Goal: Task Accomplishment & Management: Use online tool/utility

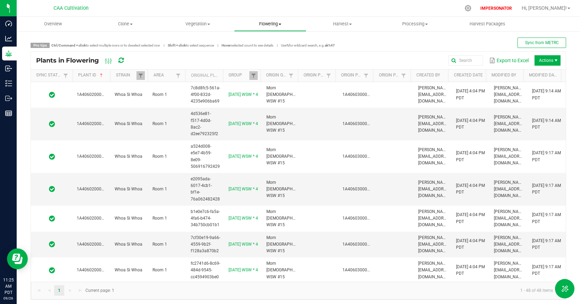
click at [278, 24] on span "Flowering" at bounding box center [270, 24] width 72 height 6
click at [278, 59] on span "Flowering plants" at bounding box center [262, 59] width 56 height 6
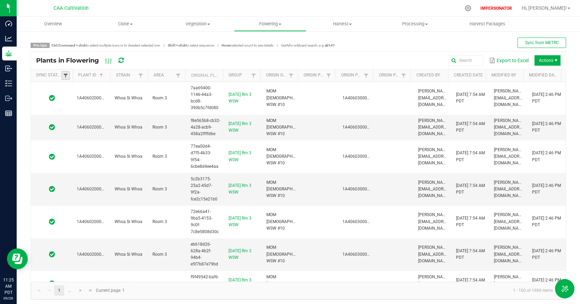
click at [67, 77] on span at bounding box center [66, 76] width 6 height 6
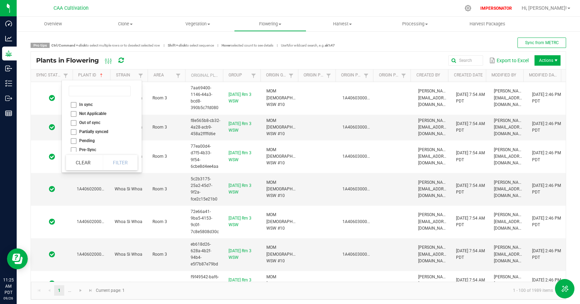
click at [74, 124] on li "Out of sync" at bounding box center [99, 122] width 67 height 9
checkbox sync "true"
click at [110, 157] on button "Filter" at bounding box center [120, 162] width 35 height 15
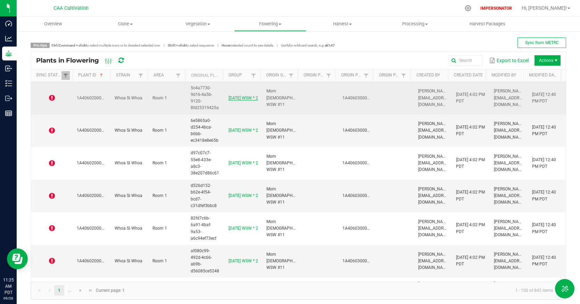
click at [232, 95] on link "7.16.25 WSW * 2" at bounding box center [242, 97] width 29 height 5
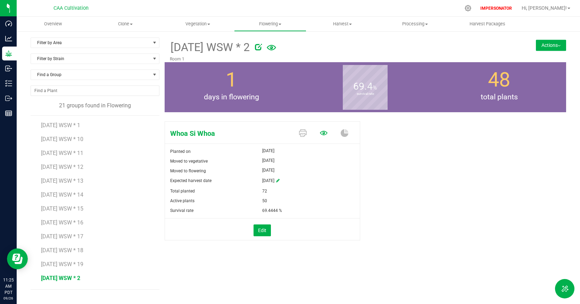
click at [323, 132] on icon at bounding box center [324, 132] width 8 height 5
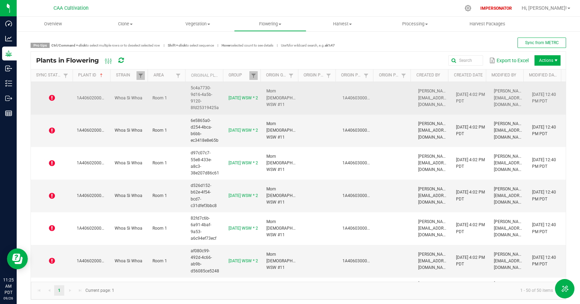
click at [60, 96] on span at bounding box center [51, 97] width 33 height 7
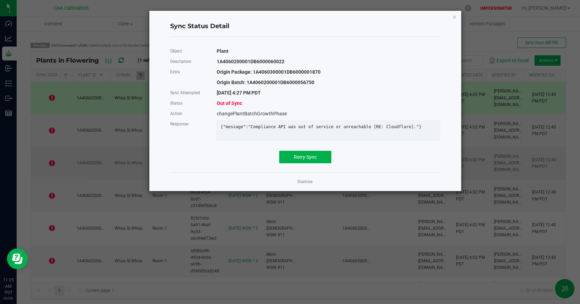
drag, startPoint x: 303, startPoint y: 186, endPoint x: 258, endPoint y: 158, distance: 53.0
click at [303, 185] on link "Dismiss" at bounding box center [304, 182] width 15 height 6
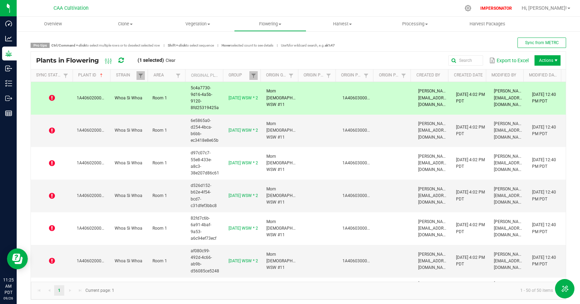
click at [186, 101] on td "5c4a7730-9d16-4a5b-9120-8fd25319425a" at bounding box center [205, 98] width 38 height 33
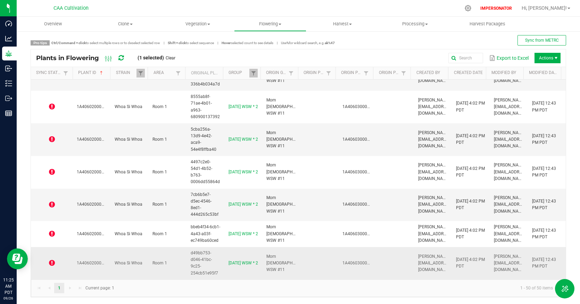
scroll to position [3, 0]
click at [301, 268] on td at bounding box center [319, 262] width 38 height 32
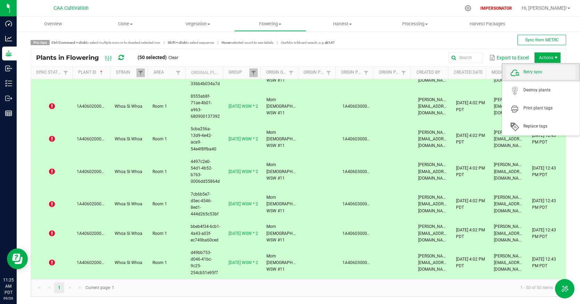
click at [545, 71] on span "Retry sync" at bounding box center [549, 72] width 52 height 6
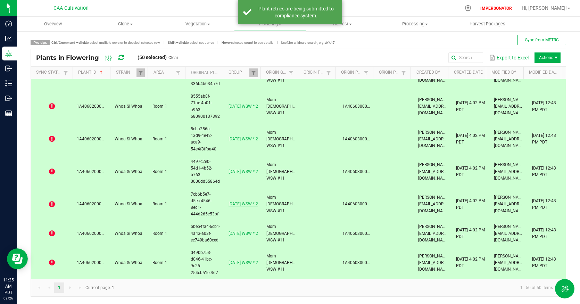
click at [246, 201] on link "7.16.25 WSW * 2" at bounding box center [242, 203] width 29 height 5
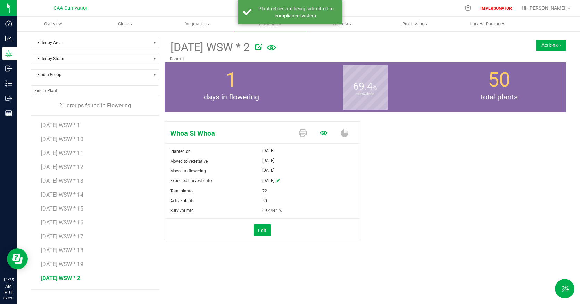
click at [325, 131] on icon at bounding box center [324, 132] width 8 height 5
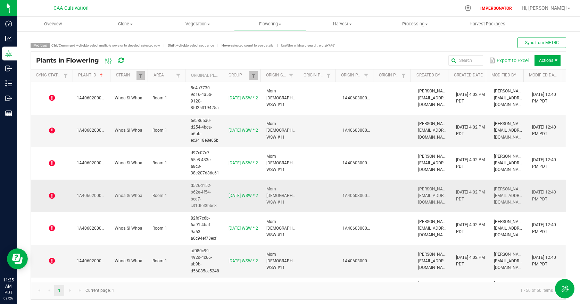
click at [52, 194] on icon at bounding box center [52, 195] width 6 height 7
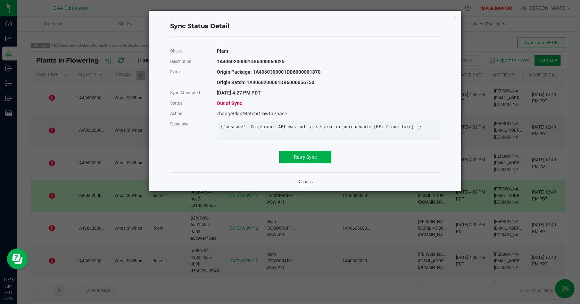
click at [310, 185] on link "Dismiss" at bounding box center [304, 182] width 15 height 6
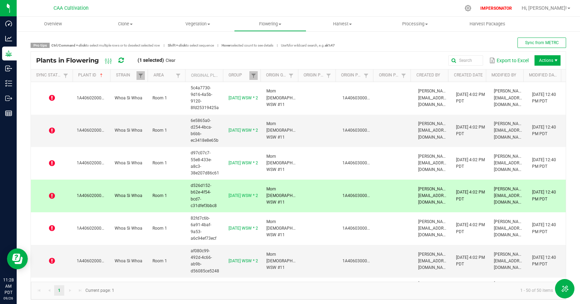
click at [121, 60] on icon at bounding box center [120, 60] width 5 height 6
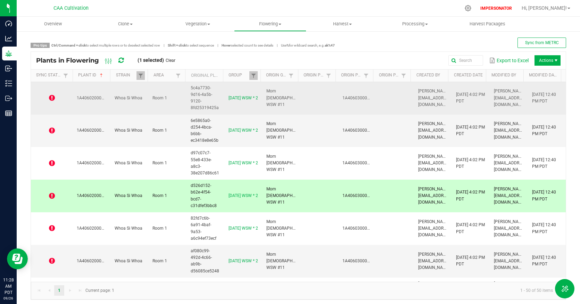
click at [52, 97] on icon at bounding box center [52, 97] width 6 height 7
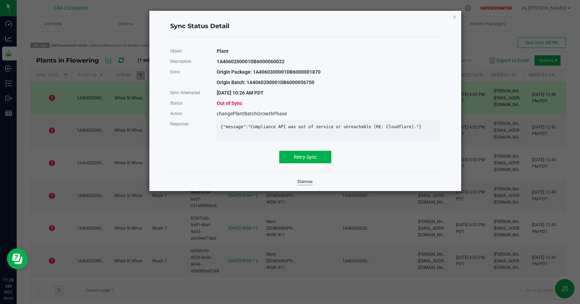
click at [309, 185] on link "Dismiss" at bounding box center [304, 182] width 15 height 6
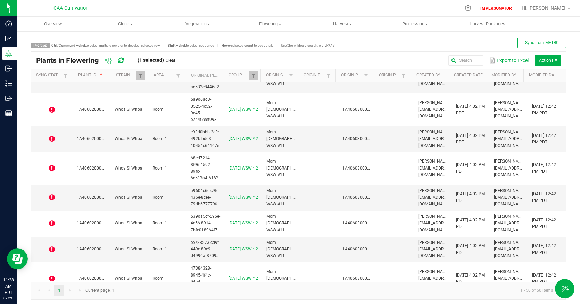
scroll to position [1335, 0]
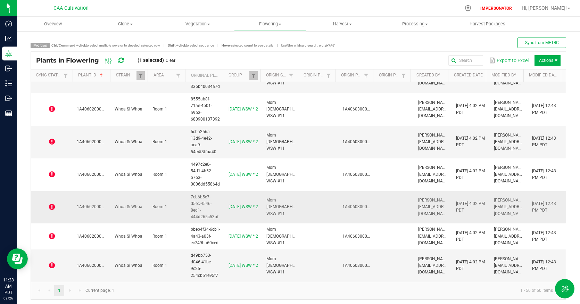
click at [51, 210] on icon at bounding box center [52, 206] width 6 height 7
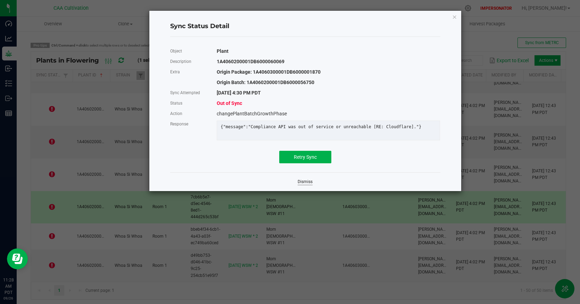
click at [301, 185] on link "Dismiss" at bounding box center [304, 182] width 15 height 6
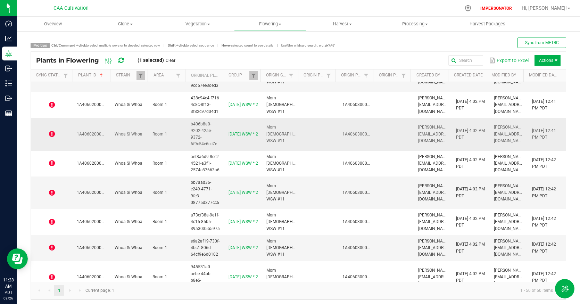
scroll to position [812, 0]
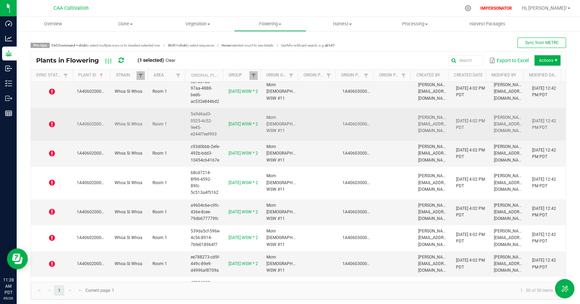
click at [48, 141] on td at bounding box center [52, 124] width 42 height 33
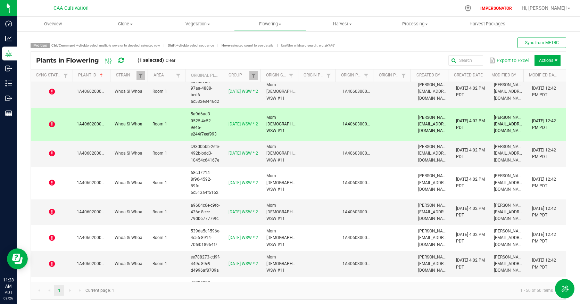
click at [49, 128] on icon at bounding box center [52, 124] width 6 height 7
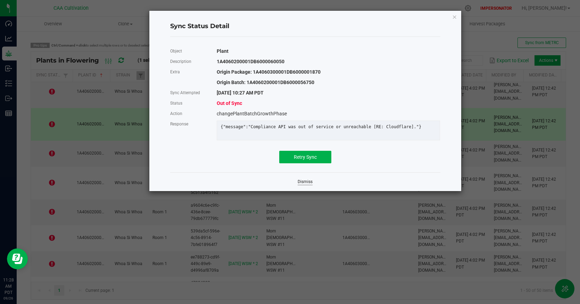
click at [305, 185] on link "Dismiss" at bounding box center [304, 182] width 15 height 6
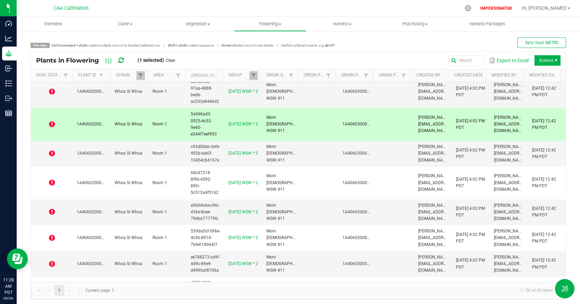
scroll to position [0, 0]
